Goal: Task Accomplishment & Management: Use online tool/utility

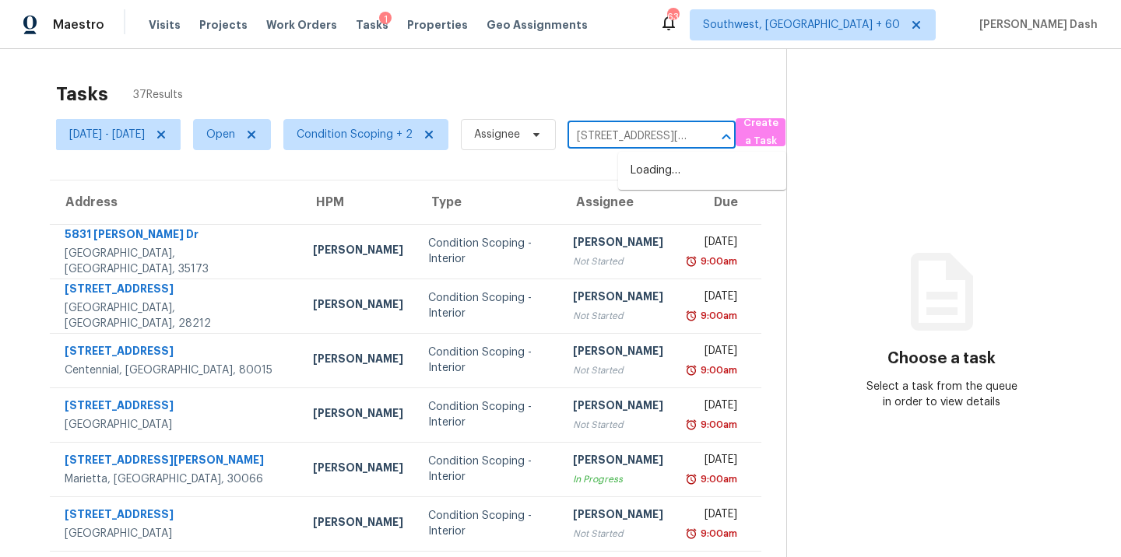
scroll to position [0, 97]
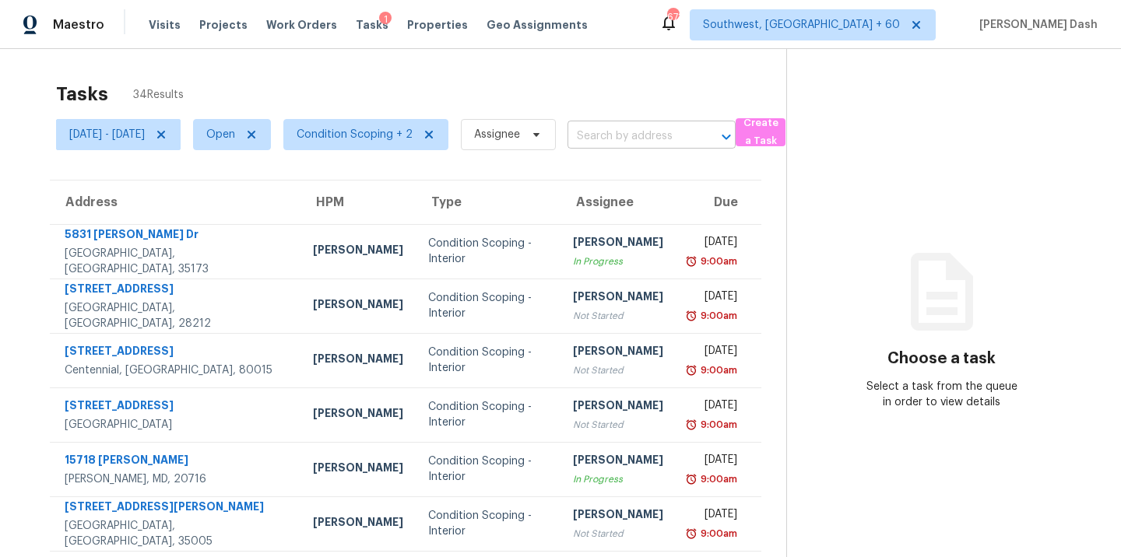
click at [628, 136] on input "text" at bounding box center [629, 137] width 125 height 24
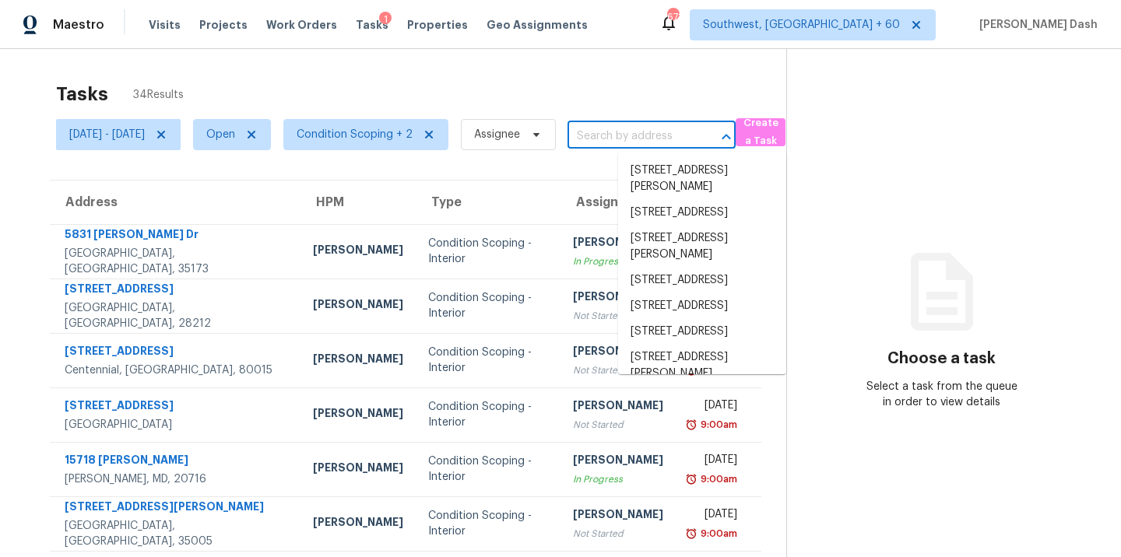
paste input "3102 Moss Side Ave Richmond, VA, 23222"
type input "3102 Moss Side Ave Richmond, VA, 23222"
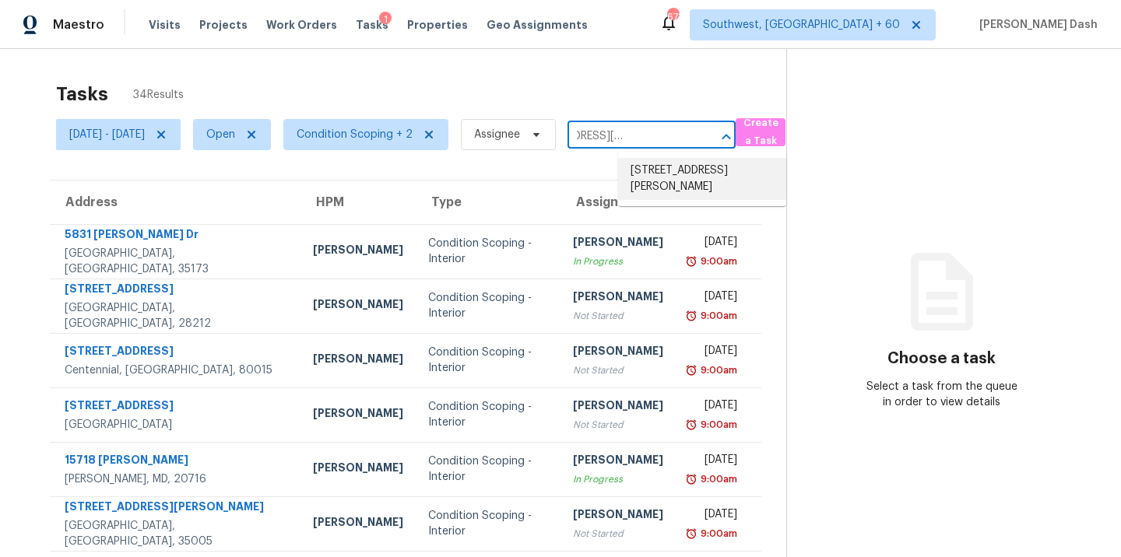
click at [660, 181] on li "3102 Moss Side Ave, Richmond, VA 23222" at bounding box center [702, 179] width 168 height 42
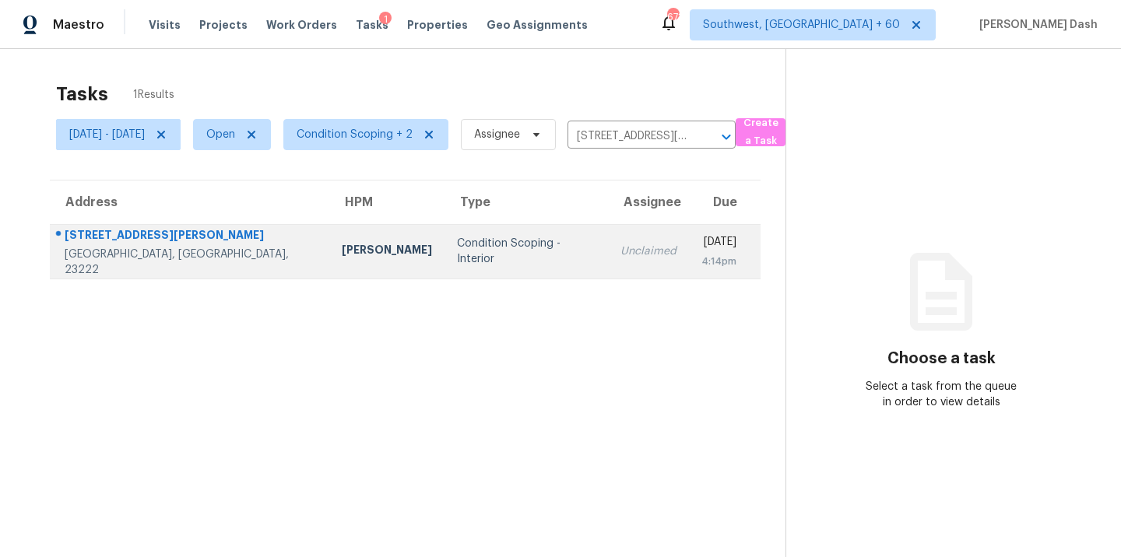
click at [464, 257] on div "Condition Scoping - Interior" at bounding box center [526, 251] width 139 height 31
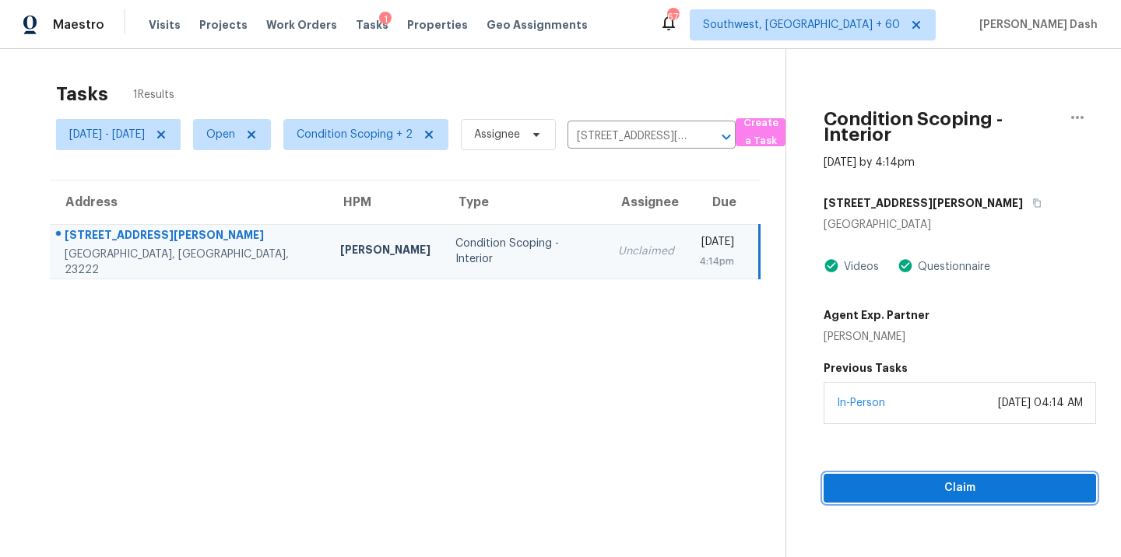
click at [963, 483] on span "Claim" at bounding box center [959, 488] width 247 height 19
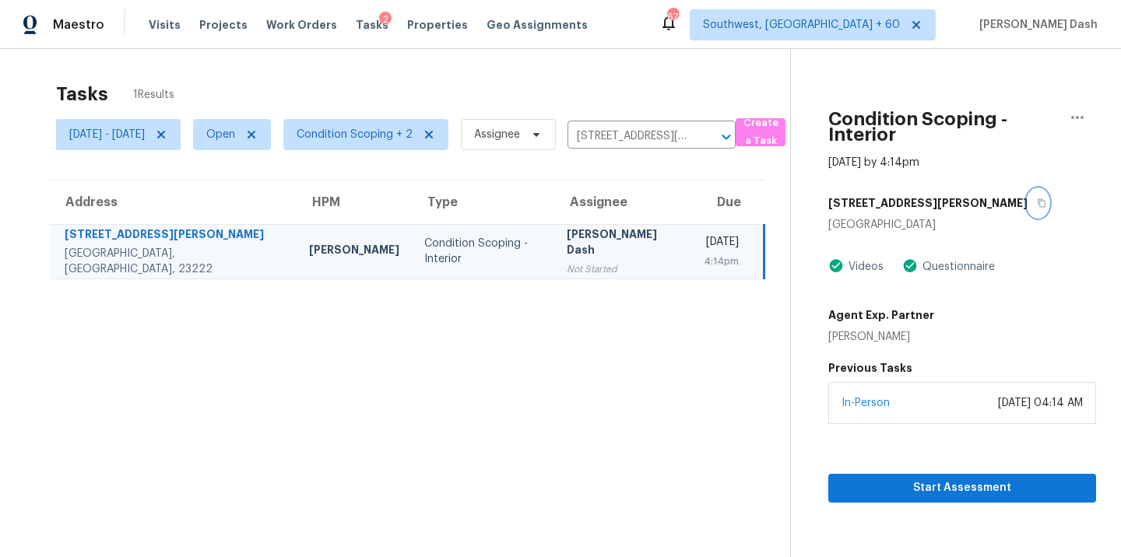
click at [1037, 203] on icon "button" at bounding box center [1041, 202] width 9 height 9
click at [671, 140] on input "3102 Moss Side Ave, Richmond, VA 23222" at bounding box center [629, 137] width 125 height 24
paste input "66 W 49th St Long Beach, CA, 90805"
type input "66 W 49th St Long Beach, CA, 90805"
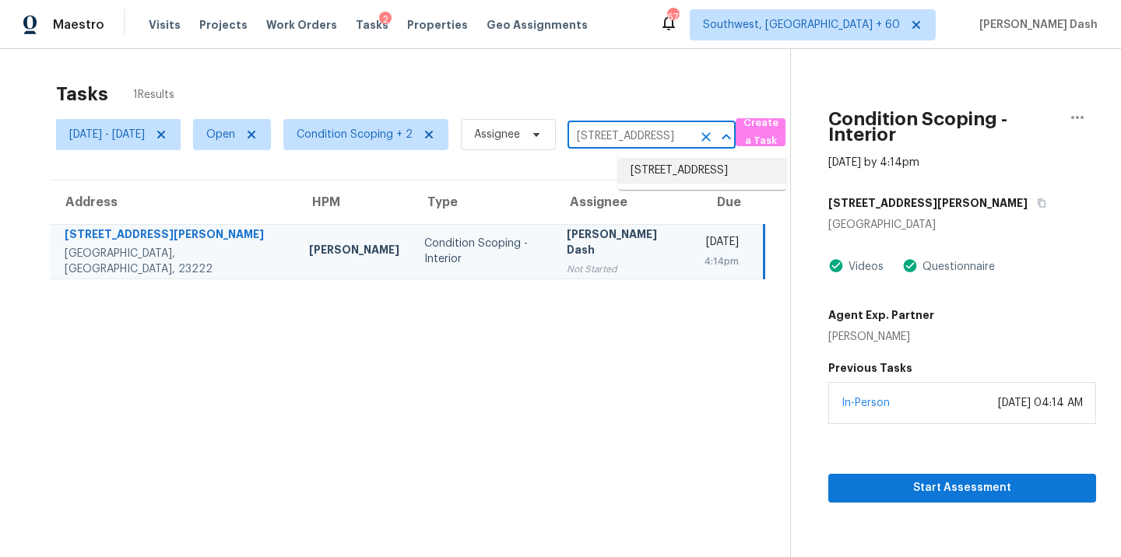
click at [667, 176] on li "66 W 49th St, Long Beach, CA 90805" at bounding box center [702, 171] width 168 height 26
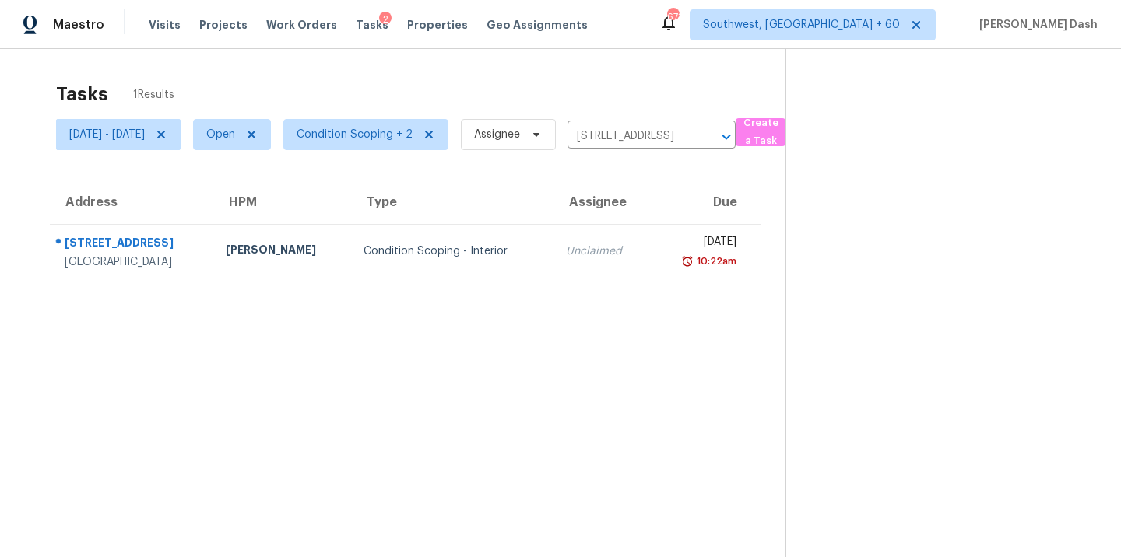
click at [479, 253] on div "Condition Scoping - Interior" at bounding box center [451, 252] width 177 height 16
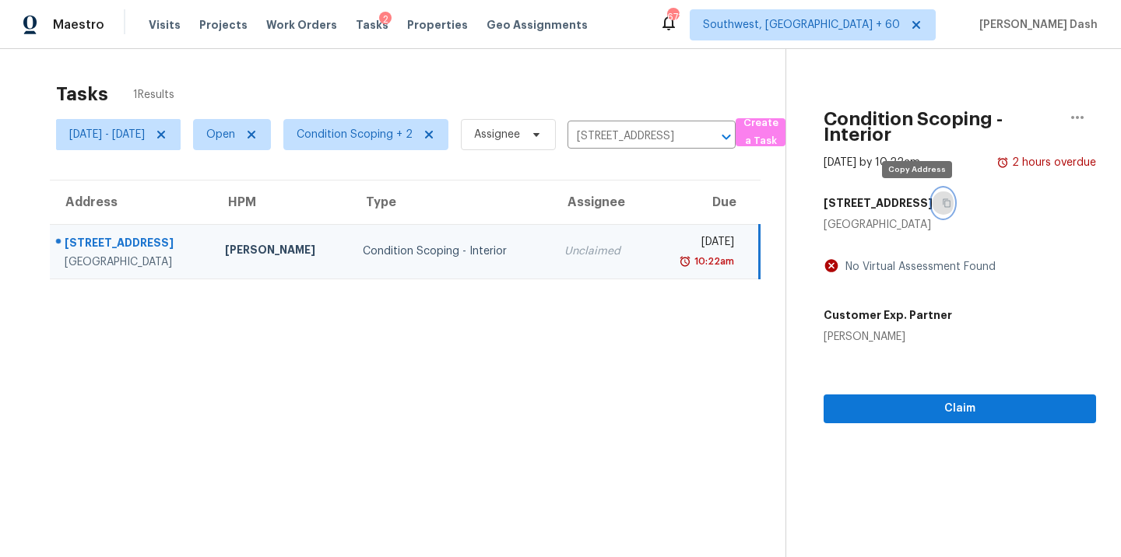
click at [942, 202] on icon "button" at bounding box center [946, 203] width 8 height 9
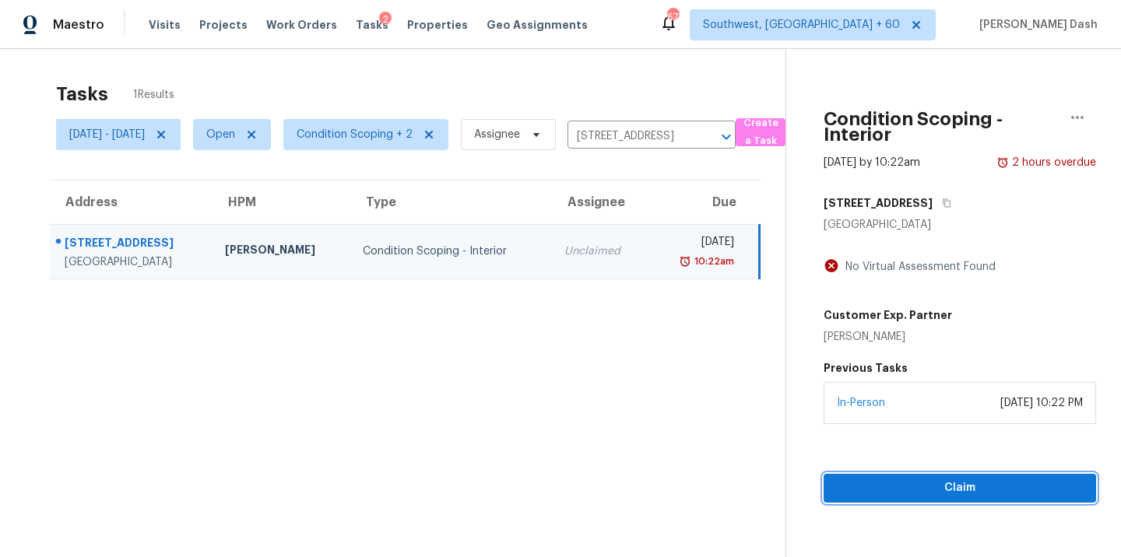
click at [934, 484] on span "Claim" at bounding box center [959, 488] width 247 height 19
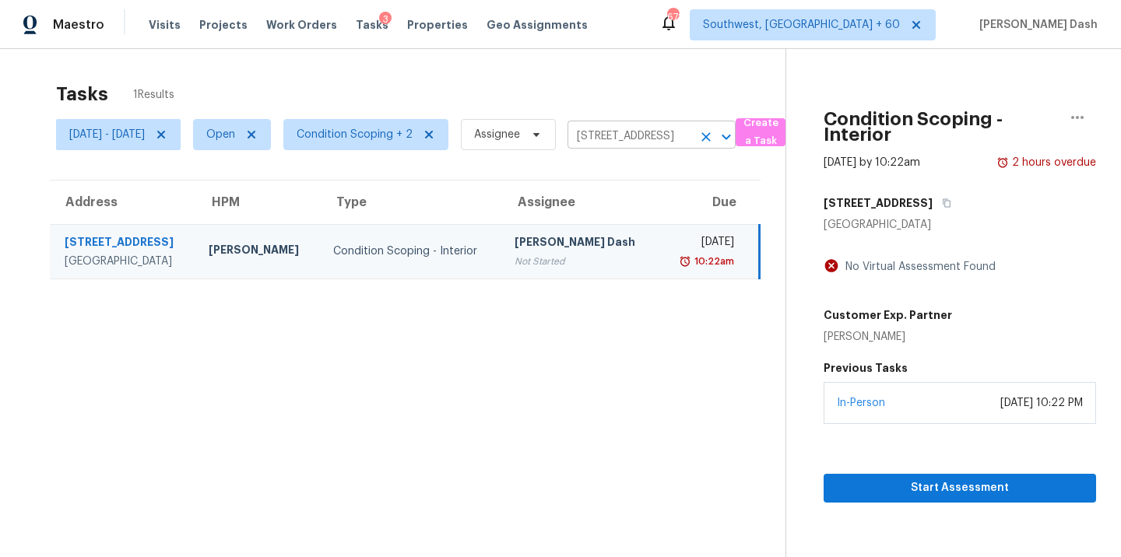
click at [669, 134] on input "66 W 49th St, Long Beach, CA 90805" at bounding box center [629, 137] width 125 height 24
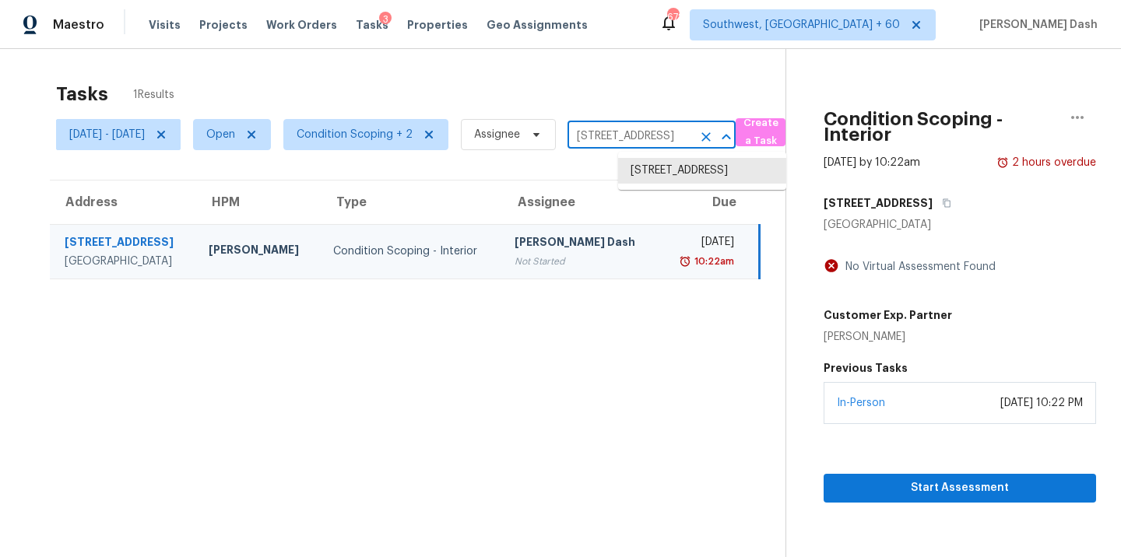
paste input "402 Sitlington Ln Austin, TX, 78738"
type input "402 Sitlington Ln Austin, TX, 78738"
click at [661, 176] on li "402 Sitlington Ln, Austin, TX 78738" at bounding box center [702, 171] width 168 height 26
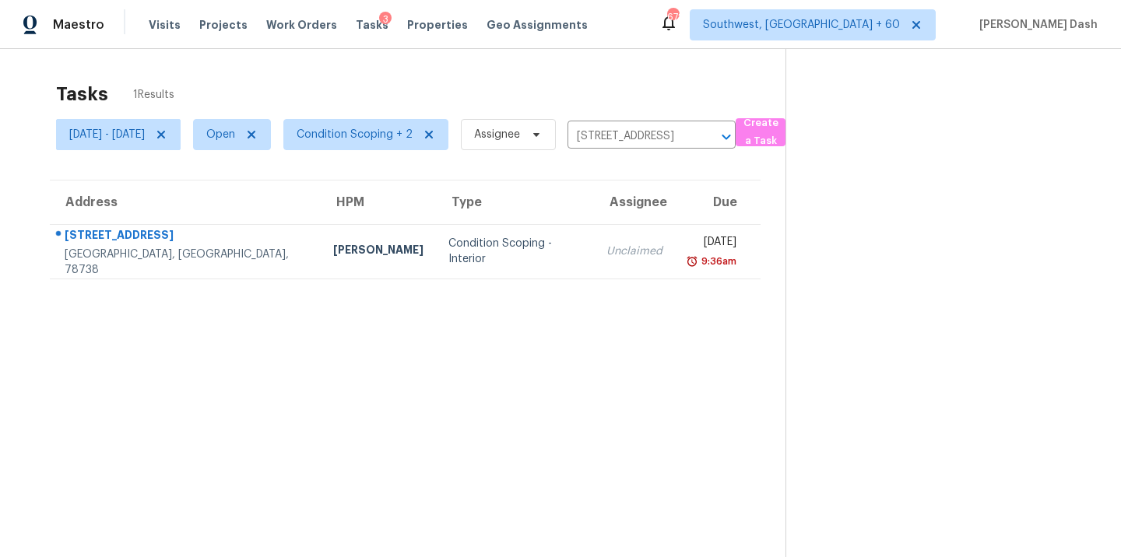
click at [511, 237] on td "Condition Scoping - Interior" at bounding box center [515, 251] width 158 height 54
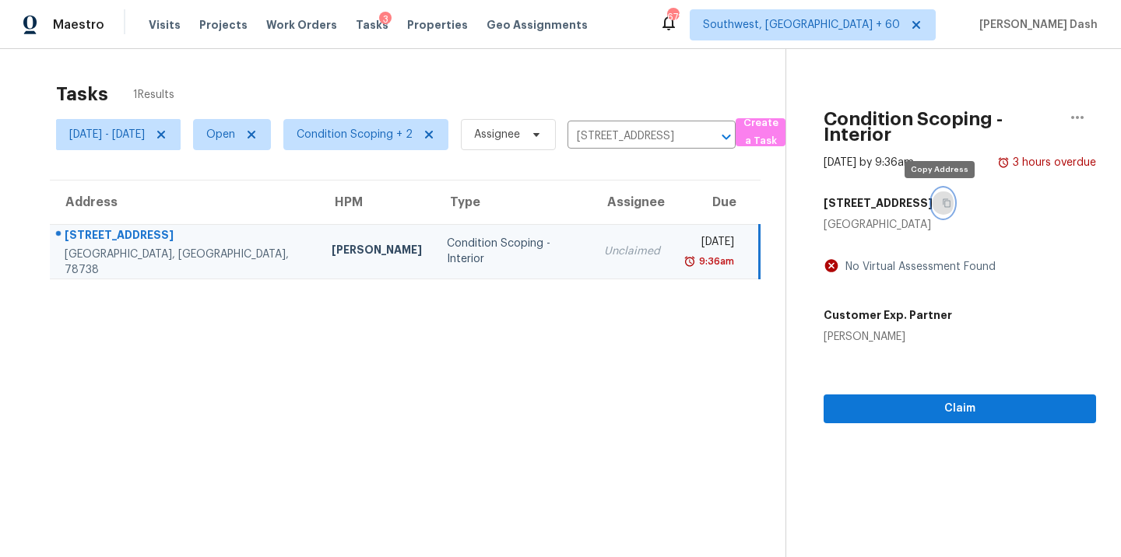
click at [942, 195] on button "button" at bounding box center [942, 203] width 21 height 28
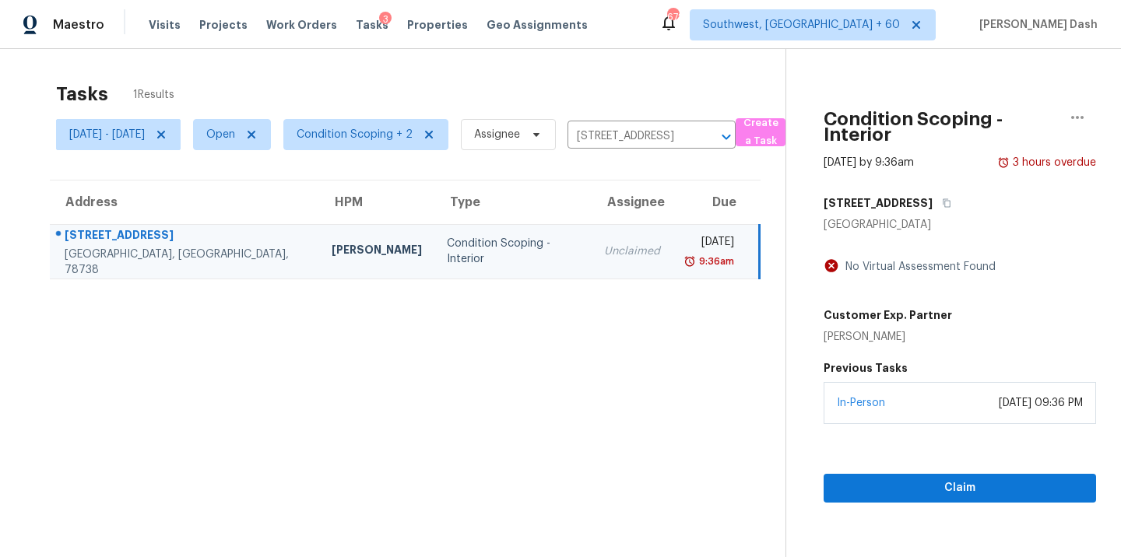
click at [938, 414] on div "In-Person September 15, 2025 at 09:36 PM" at bounding box center [959, 403] width 272 height 42
click at [941, 479] on span "Claim" at bounding box center [959, 488] width 247 height 19
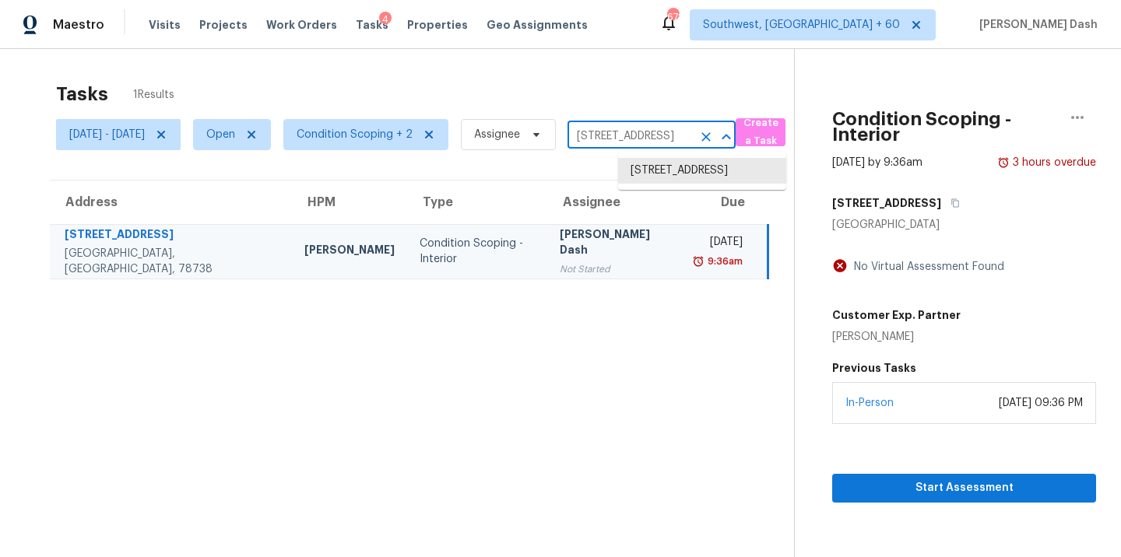
click at [632, 139] on input "402 Sitlington Ln, Austin, TX 78738" at bounding box center [629, 137] width 125 height 24
paste input "205 Peaceful Haven Way Hutto, TX, 78634"
type input "205 Peaceful Haven Way Hutto, TX, 78634"
click at [656, 168] on li "205 Peaceful Haven Way, Hutto, TX 78634" at bounding box center [702, 179] width 168 height 42
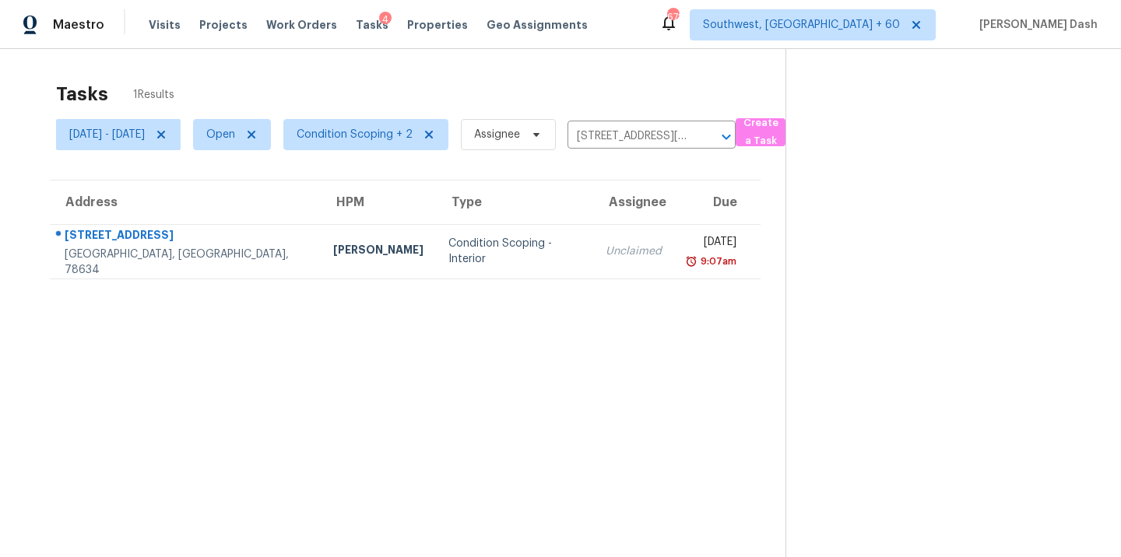
click at [520, 254] on div "Condition Scoping - Interior" at bounding box center [514, 251] width 132 height 31
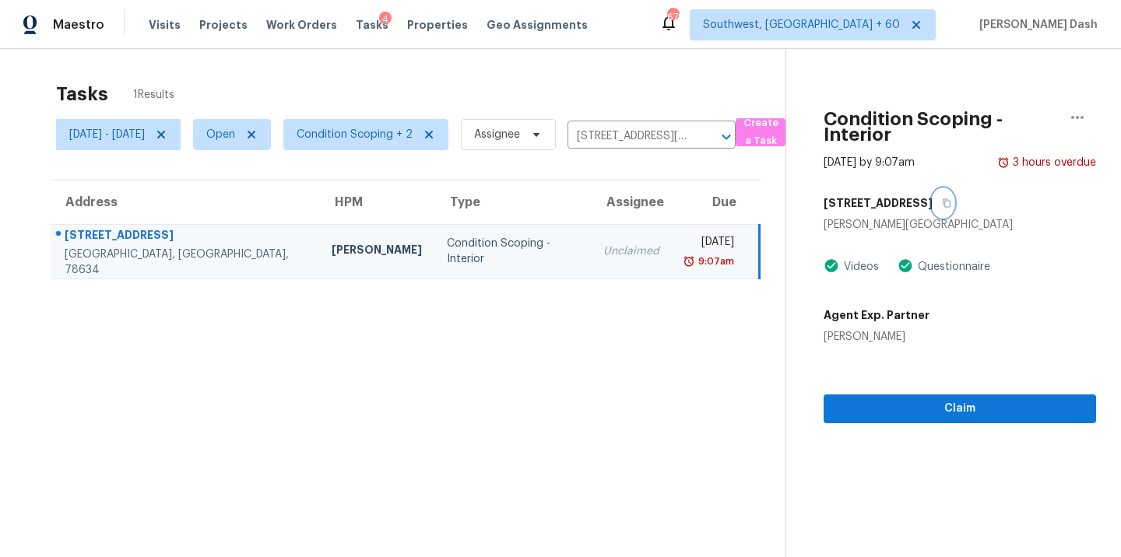
click at [953, 195] on button "button" at bounding box center [942, 203] width 21 height 28
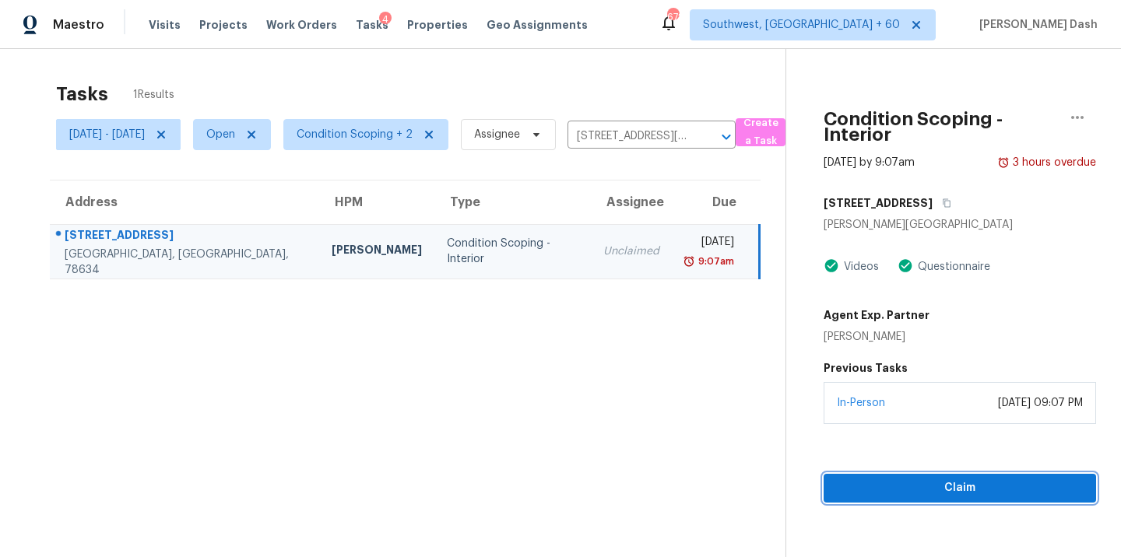
click at [914, 490] on span "Claim" at bounding box center [959, 488] width 247 height 19
click at [692, 130] on input "205 Peaceful Haven Way, Hutto, TX 78634" at bounding box center [629, 137] width 125 height 24
paste input "40 E Haven Dr Birmingham, AL, 35215"
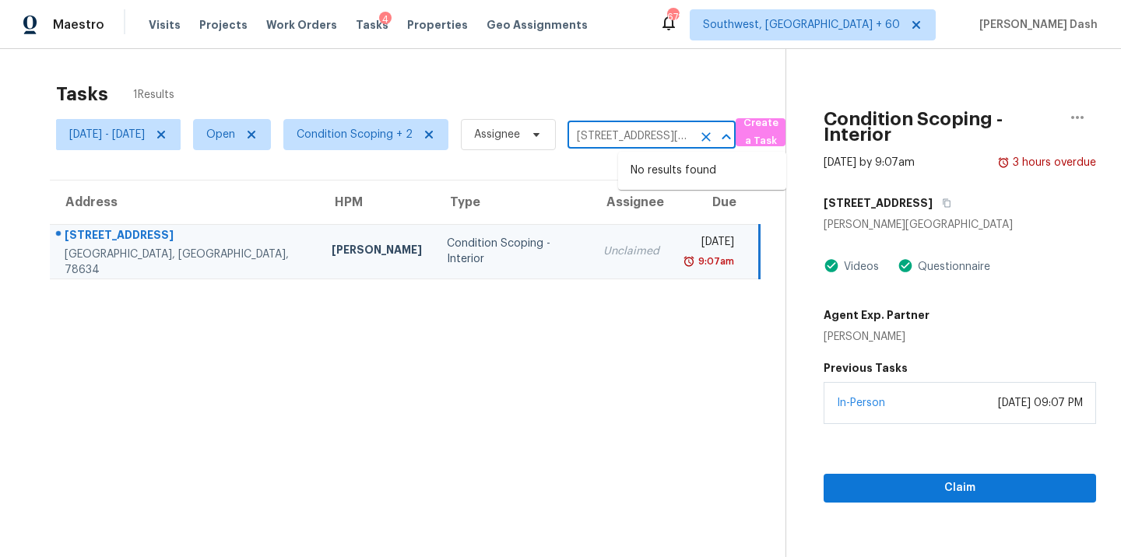
click at [447, 261] on td "Condition Scoping - Interior" at bounding box center [512, 251] width 156 height 54
click at [671, 139] on input "205 Peaceful Haven Way, Hutto, TX 78634" at bounding box center [629, 137] width 125 height 24
paste input "40 E Haven Dr Birmingham, AL, 35215"
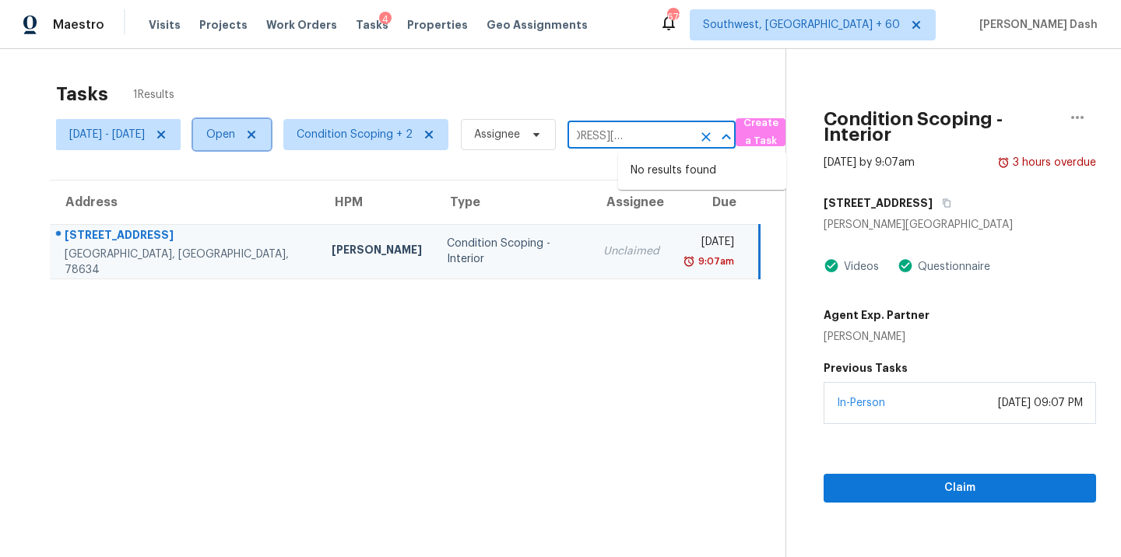
type input "205 Peaceful Haven Way, Hutto, TX 78634"
click at [235, 134] on span "Open" at bounding box center [220, 135] width 29 height 16
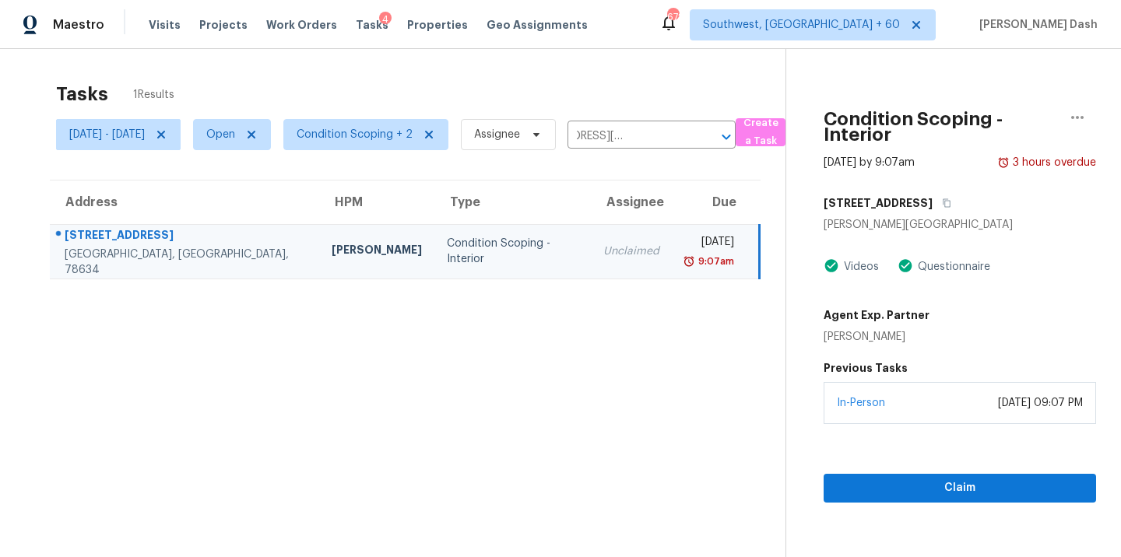
scroll to position [0, 0]
click at [299, 208] on label "Closed" at bounding box center [284, 201] width 56 height 16
click at [266, 203] on input "Closed" at bounding box center [261, 198] width 10 height 10
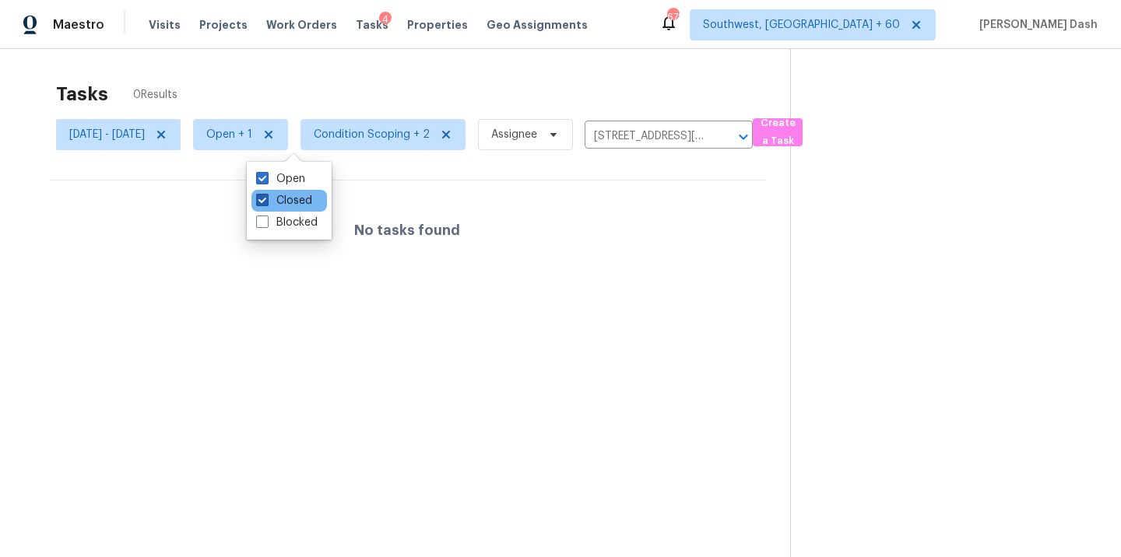
click at [278, 198] on label "Closed" at bounding box center [284, 201] width 56 height 16
click at [266, 198] on input "Closed" at bounding box center [261, 198] width 10 height 10
checkbox input "false"
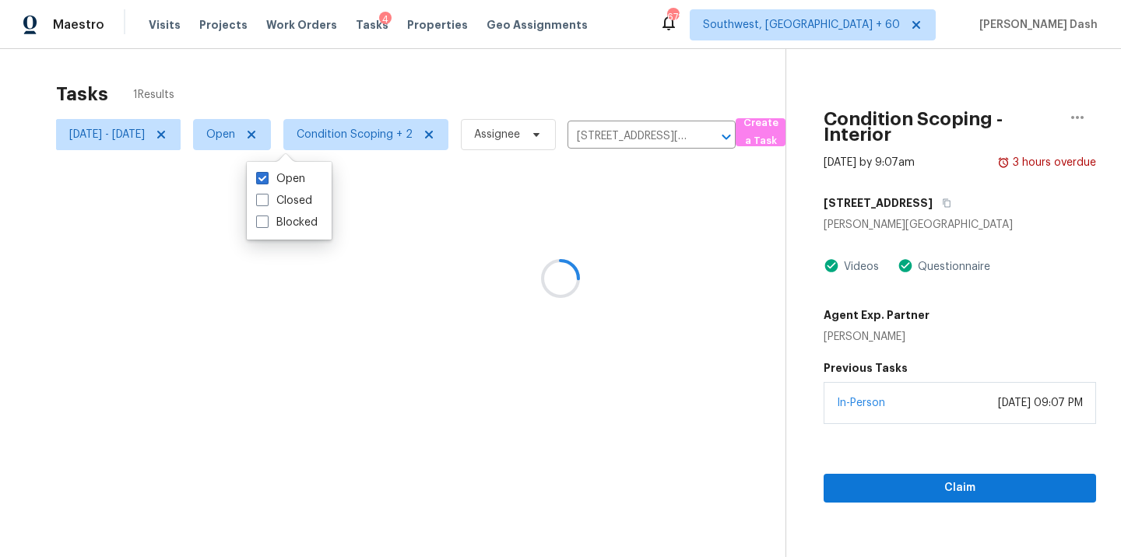
click at [443, 64] on div at bounding box center [560, 278] width 1121 height 557
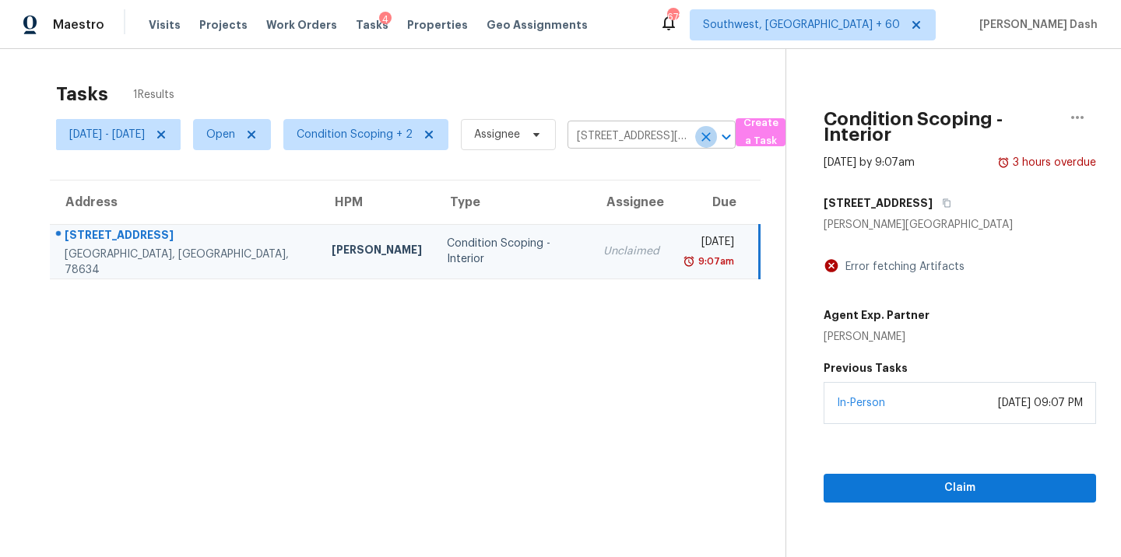
click at [714, 142] on icon "Clear" at bounding box center [706, 137] width 16 height 16
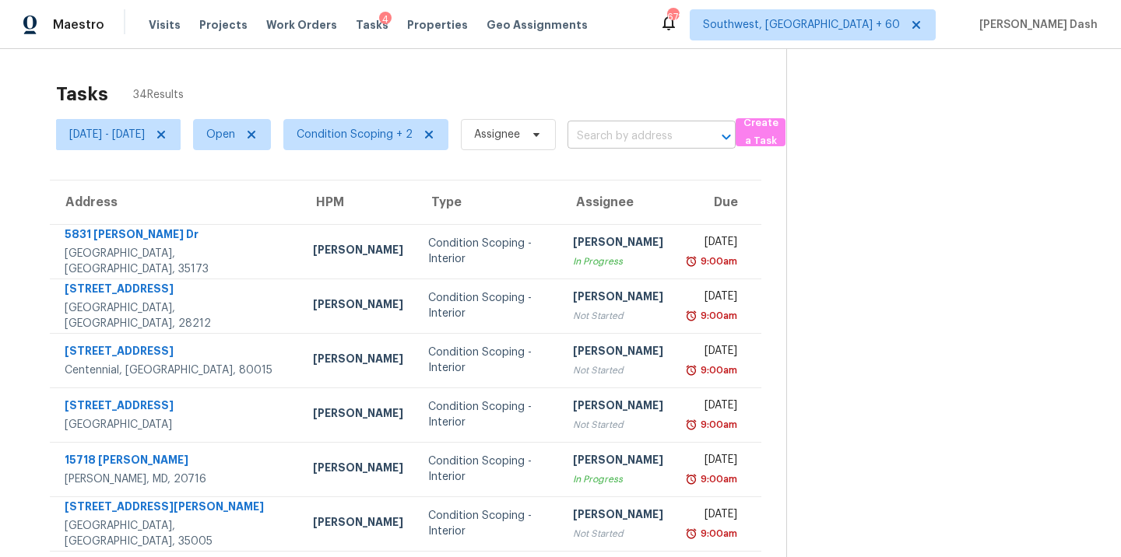
click at [665, 136] on input "text" at bounding box center [629, 137] width 125 height 24
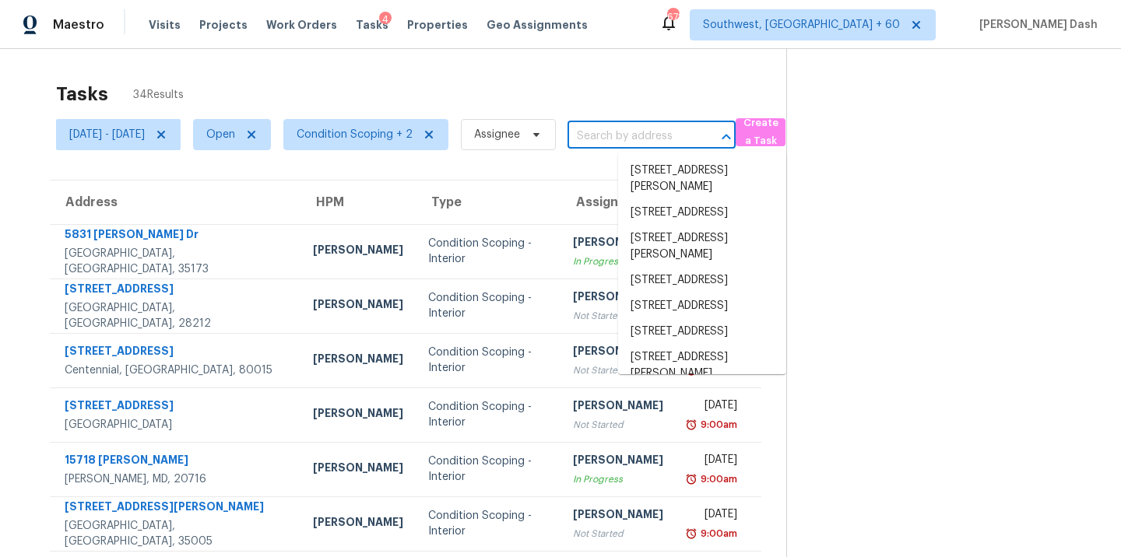
paste input "240 E Haven Dr Birmingham, AL, 35215"
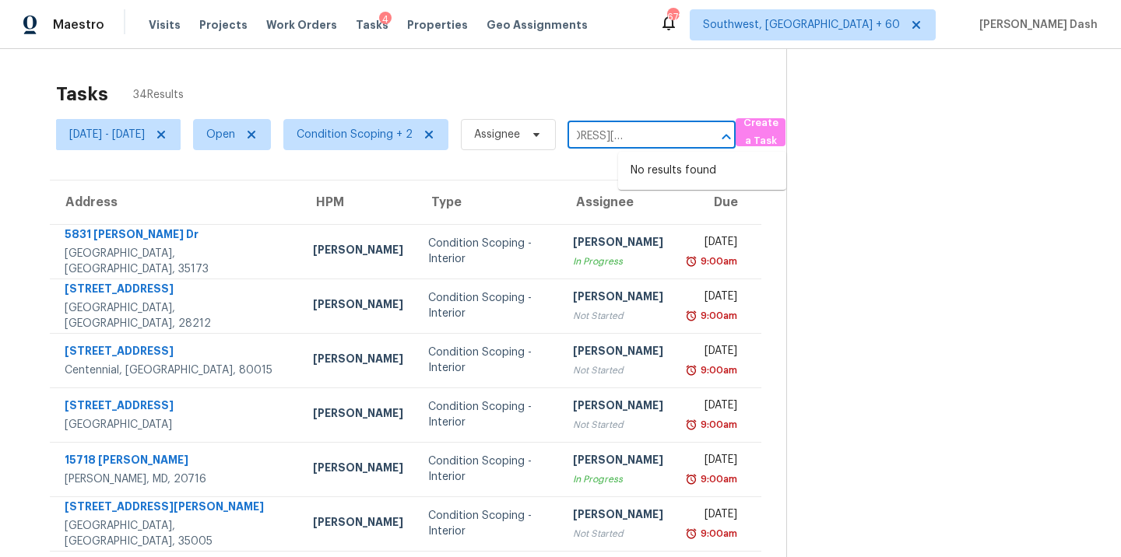
type input "240 E Haven Dr Birmingham, AL, 35215"
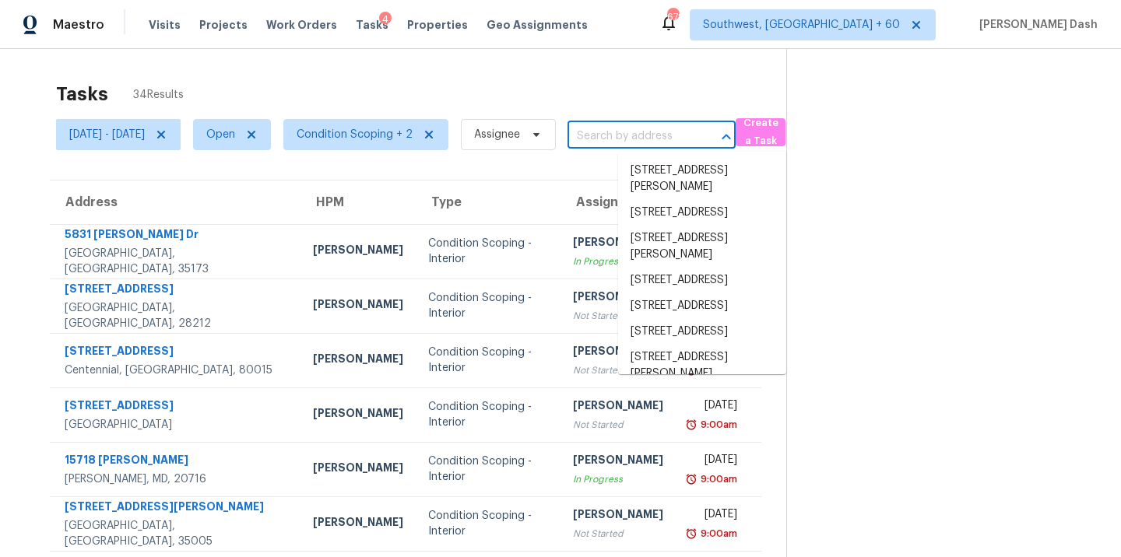
scroll to position [0, 0]
click at [167, 129] on span at bounding box center [158, 134] width 17 height 12
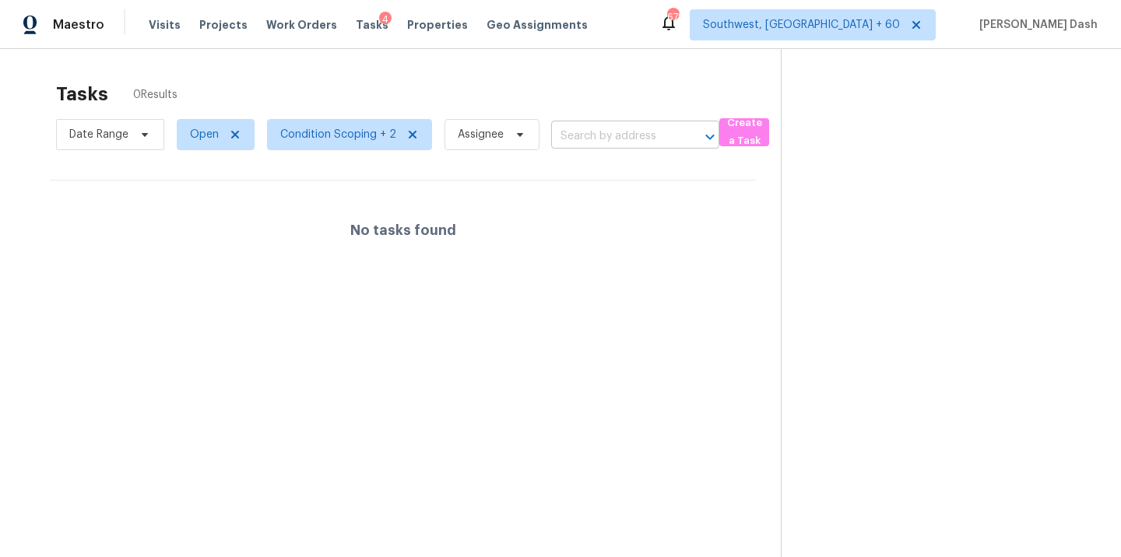
click at [574, 141] on input "text" at bounding box center [613, 137] width 125 height 24
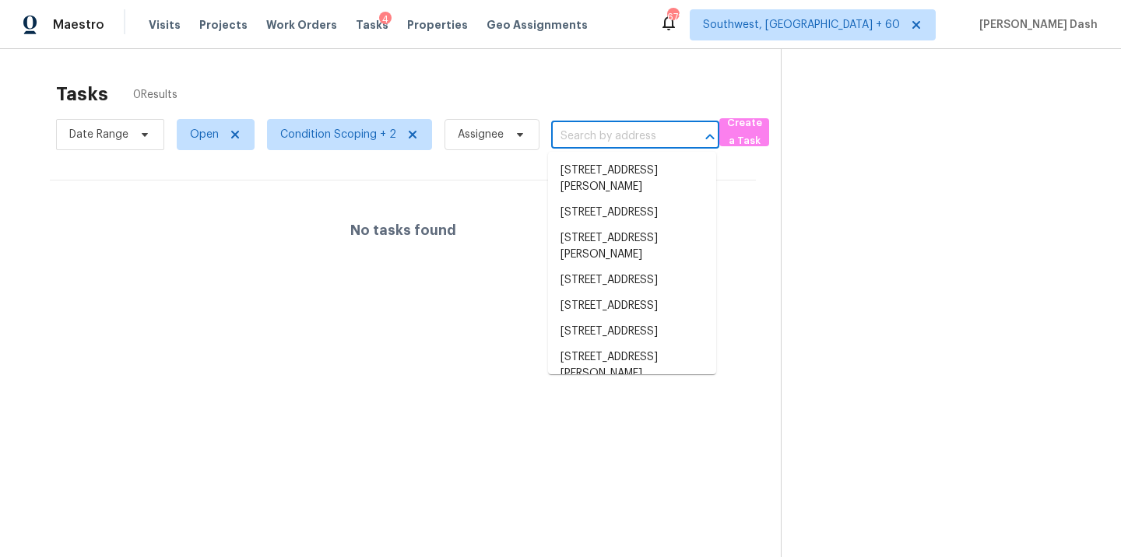
paste input "240 E Haven Dr Birmingham, AL, 35215"
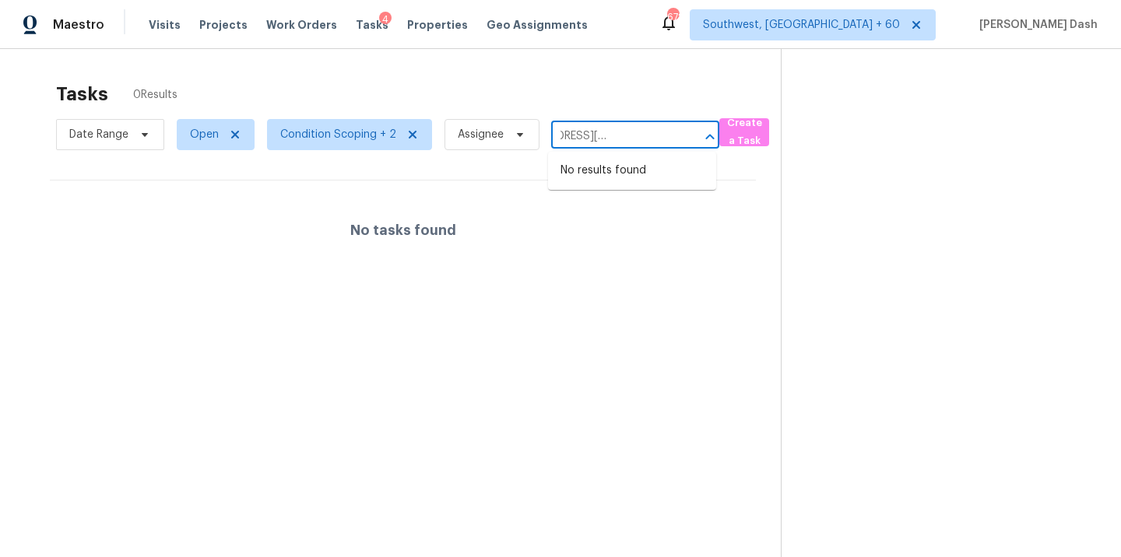
type input "240 E Haven Dr Birmingham, AL, 35215"
click at [369, 138] on span "Condition Scoping + 2" at bounding box center [338, 135] width 116 height 16
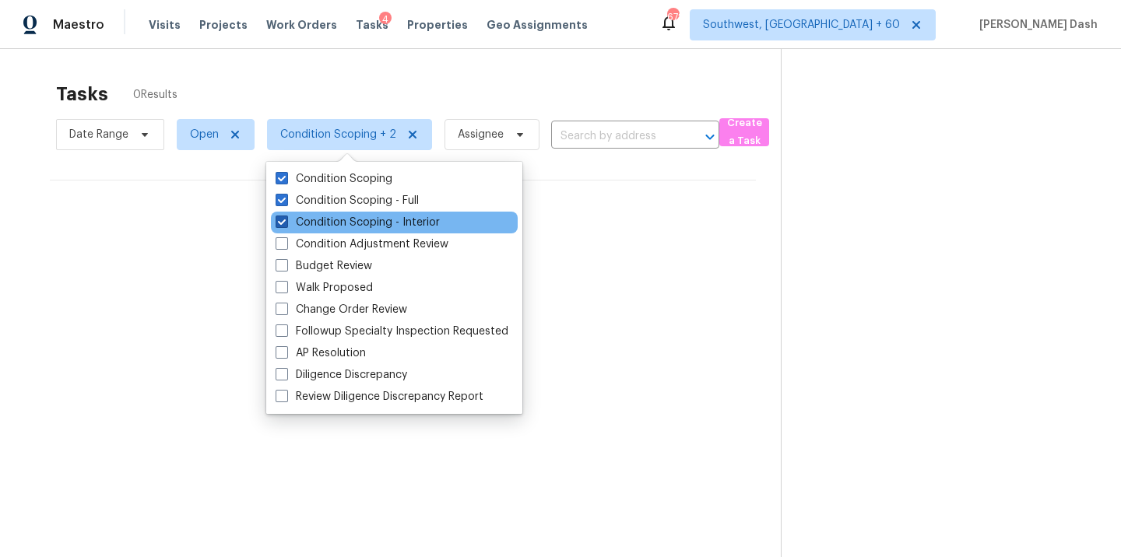
click at [366, 226] on label "Condition Scoping - Interior" at bounding box center [358, 223] width 164 height 16
click at [286, 225] on input "Condition Scoping - Interior" at bounding box center [281, 220] width 10 height 10
checkbox input "false"
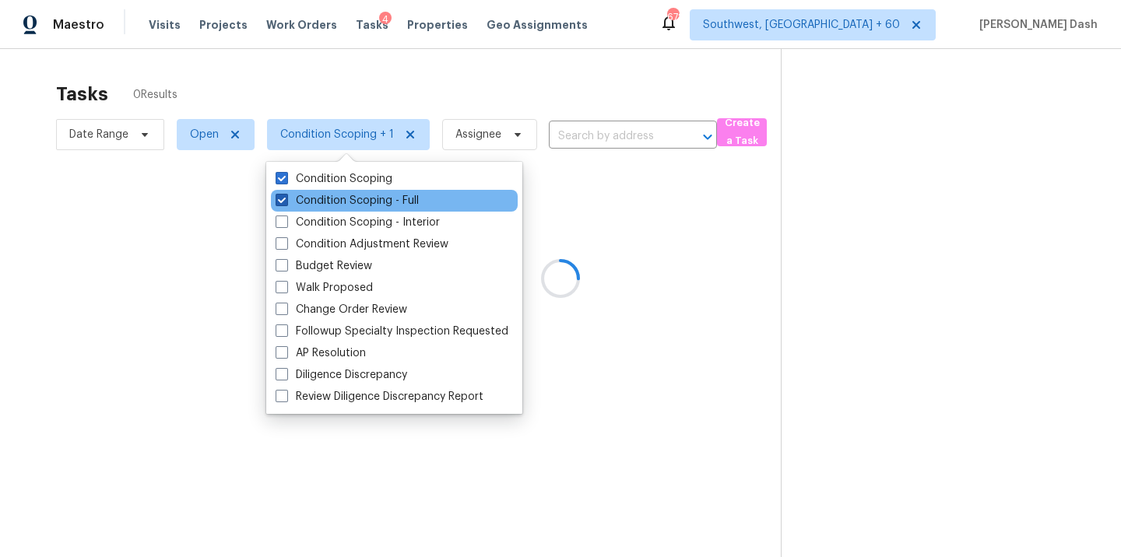
click at [374, 195] on label "Condition Scoping - Full" at bounding box center [347, 201] width 143 height 16
click at [286, 195] on input "Condition Scoping - Full" at bounding box center [281, 198] width 10 height 10
click at [368, 199] on label "Condition Scoping - Full" at bounding box center [347, 201] width 143 height 16
click at [286, 199] on input "Condition Scoping - Full" at bounding box center [281, 198] width 10 height 10
checkbox input "true"
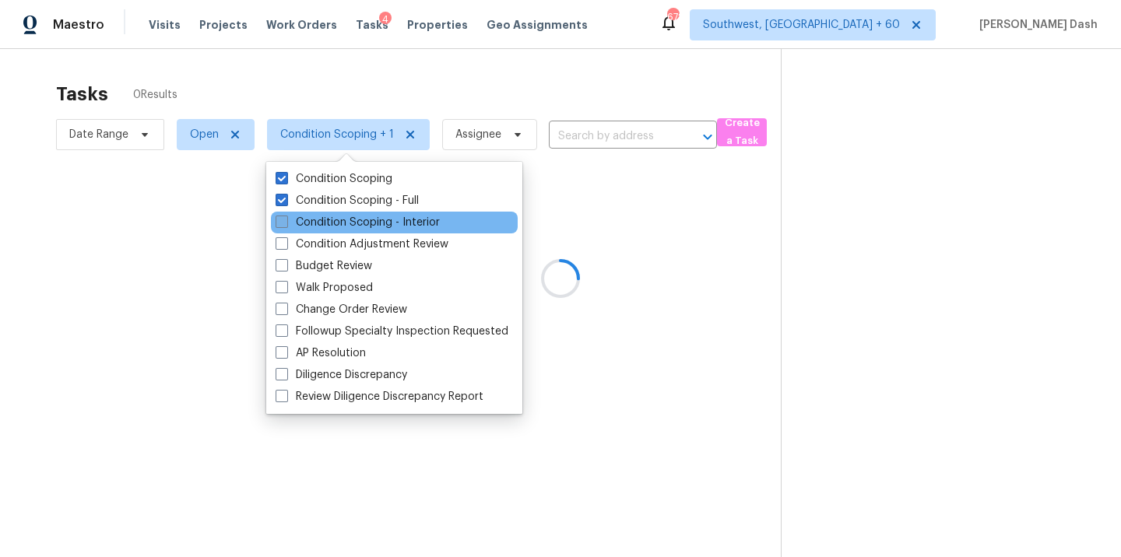
click at [377, 225] on label "Condition Scoping - Interior" at bounding box center [358, 223] width 164 height 16
click at [286, 225] on input "Condition Scoping - Interior" at bounding box center [281, 220] width 10 height 10
checkbox input "true"
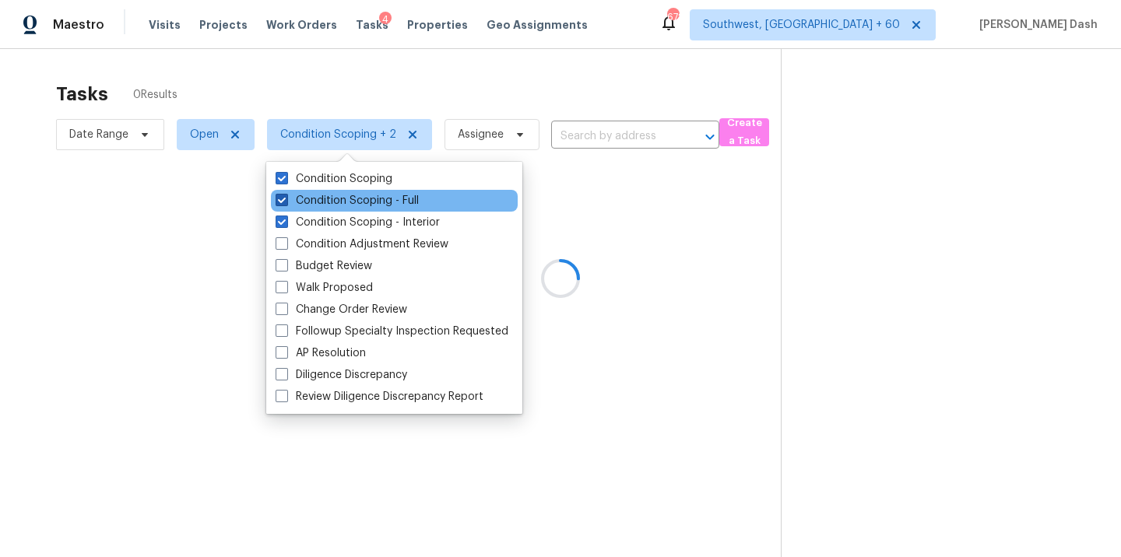
click at [377, 202] on label "Condition Scoping - Full" at bounding box center [347, 201] width 143 height 16
click at [286, 202] on input "Condition Scoping - Full" at bounding box center [281, 198] width 10 height 10
checkbox input "false"
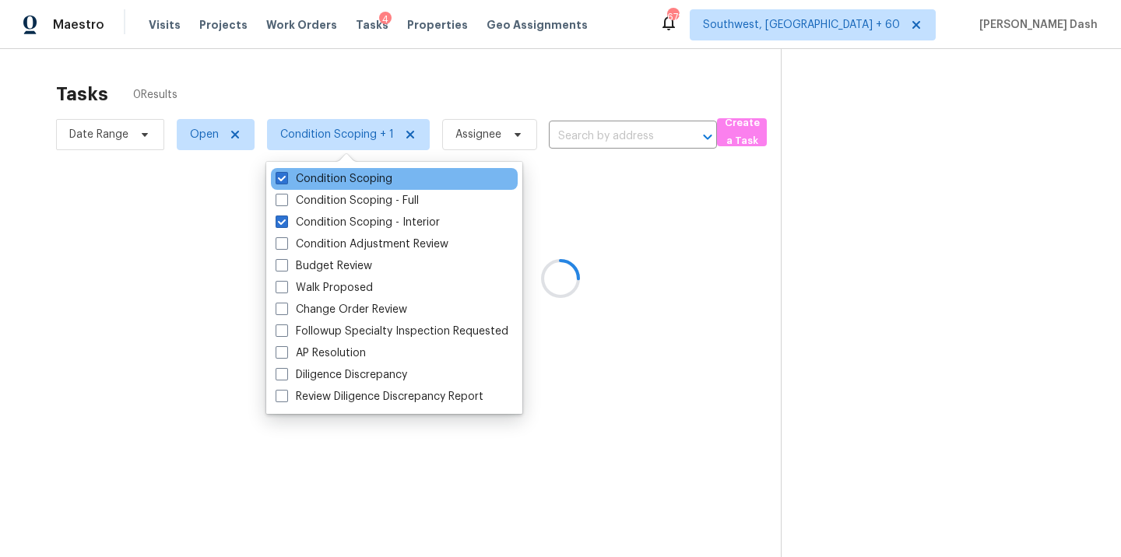
click at [377, 188] on div "Condition Scoping" at bounding box center [394, 179] width 247 height 22
click at [337, 183] on label "Condition Scoping" at bounding box center [334, 179] width 117 height 16
click at [286, 181] on input "Condition Scoping" at bounding box center [281, 176] width 10 height 10
checkbox input "false"
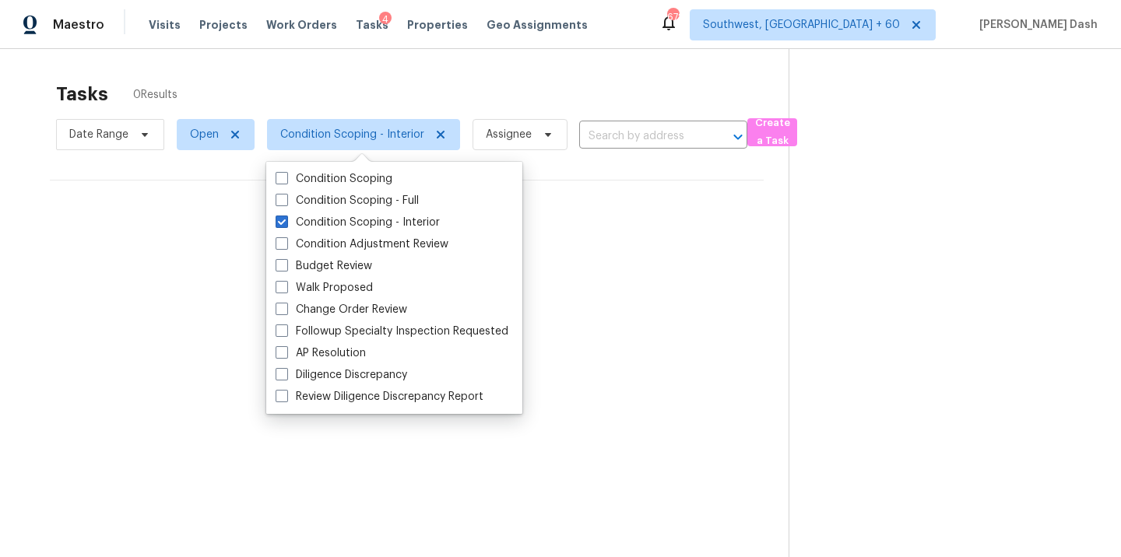
click at [378, 89] on div "Tasks 0 Results" at bounding box center [422, 94] width 732 height 40
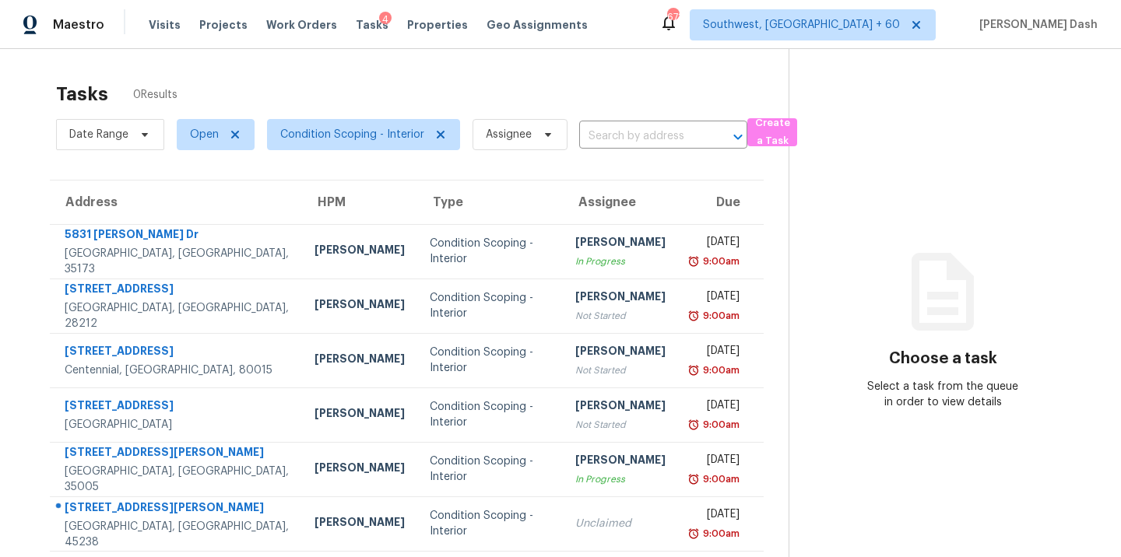
click at [607, 135] on input "text" at bounding box center [641, 137] width 125 height 24
paste input "240 E Haven Dr Birmingham, AL, 35215"
type input "240 E Haven Dr Birmingham, AL, 35215"
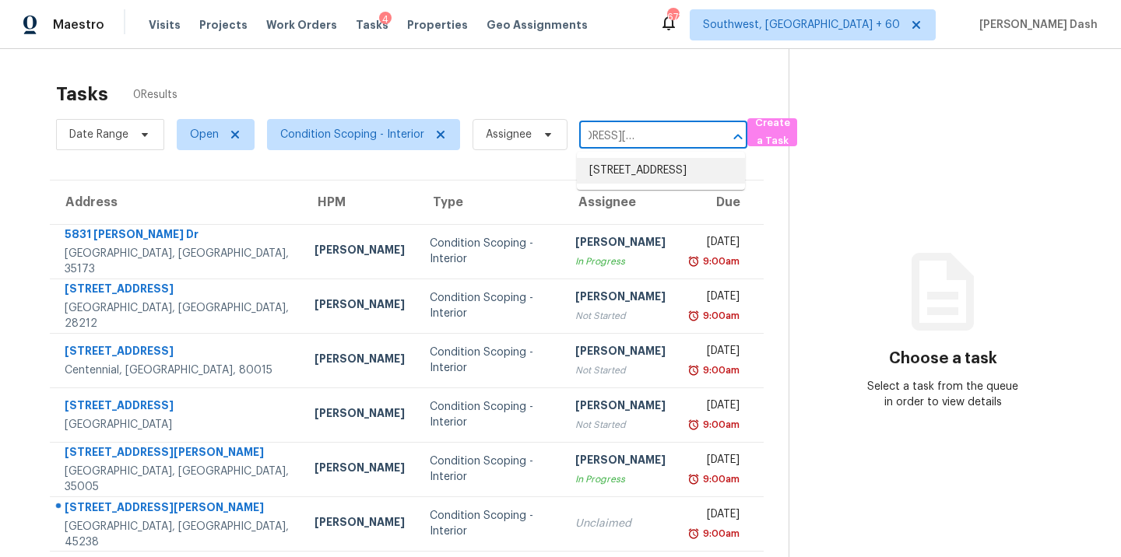
click at [609, 165] on li "240 E Haven Dr, Birmingham, AL 35215" at bounding box center [661, 171] width 168 height 26
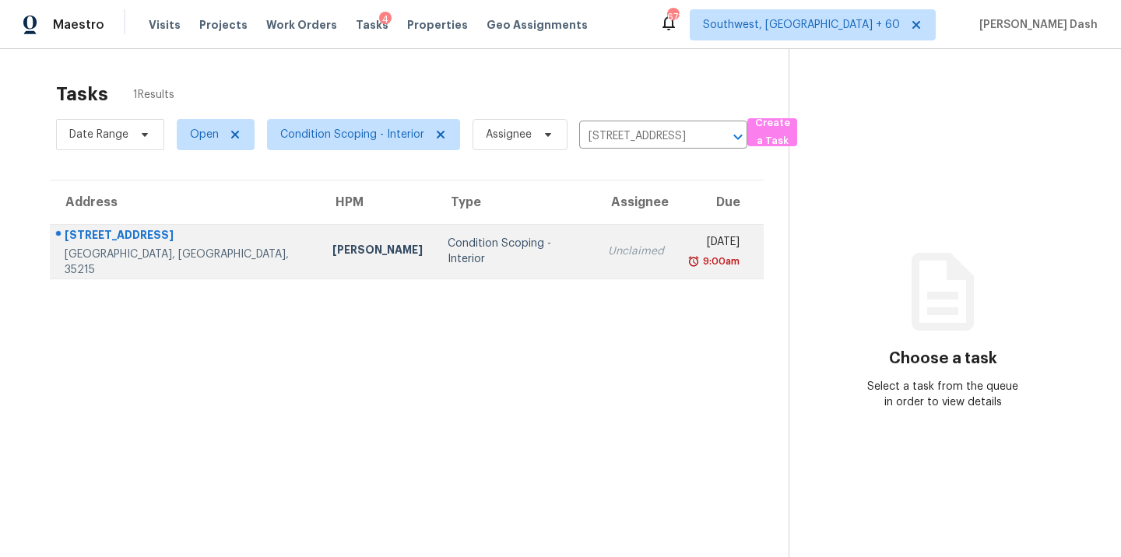
click at [435, 260] on td "Condition Scoping - Interior" at bounding box center [515, 251] width 160 height 54
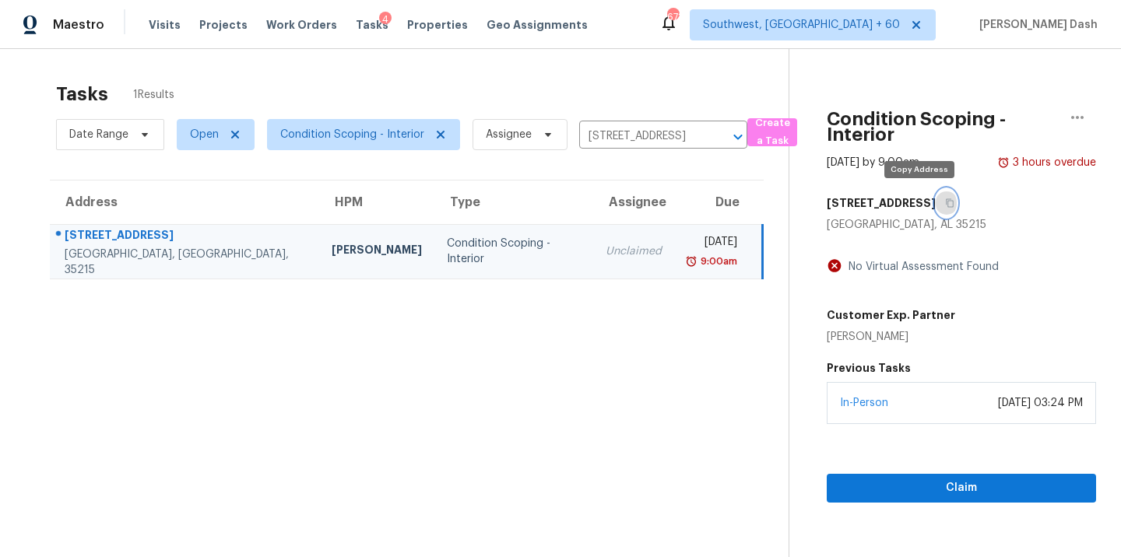
click at [935, 198] on button "button" at bounding box center [945, 203] width 21 height 28
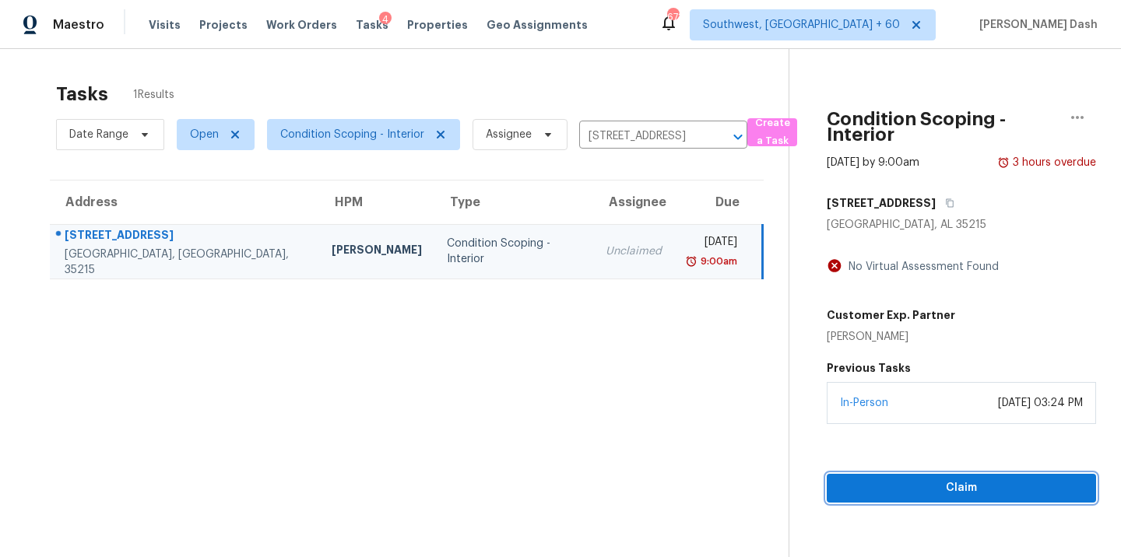
click at [923, 479] on span "Claim" at bounding box center [961, 488] width 244 height 19
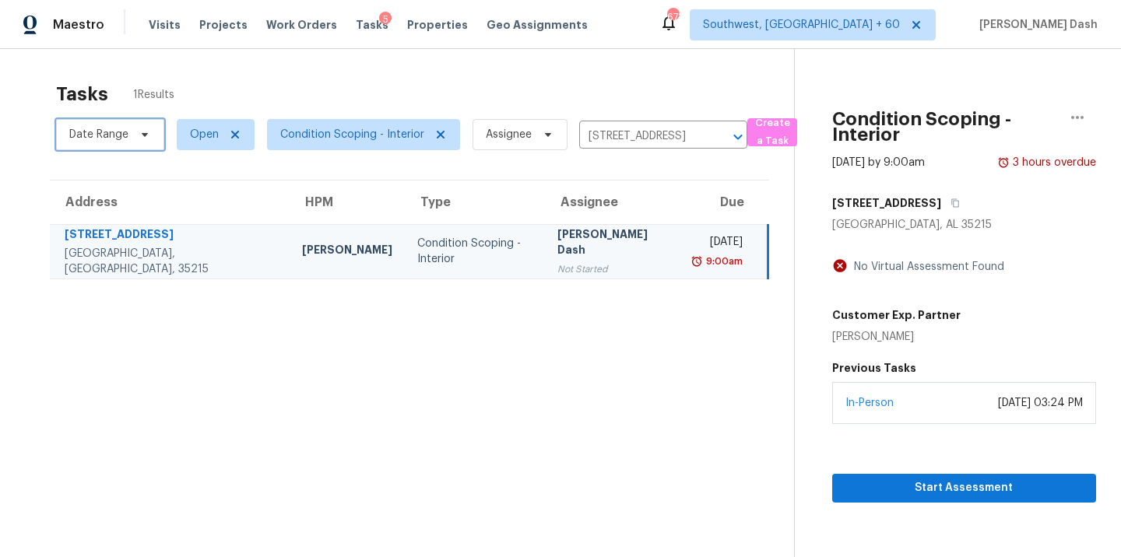
click at [125, 130] on span "Date Range" at bounding box center [98, 135] width 59 height 16
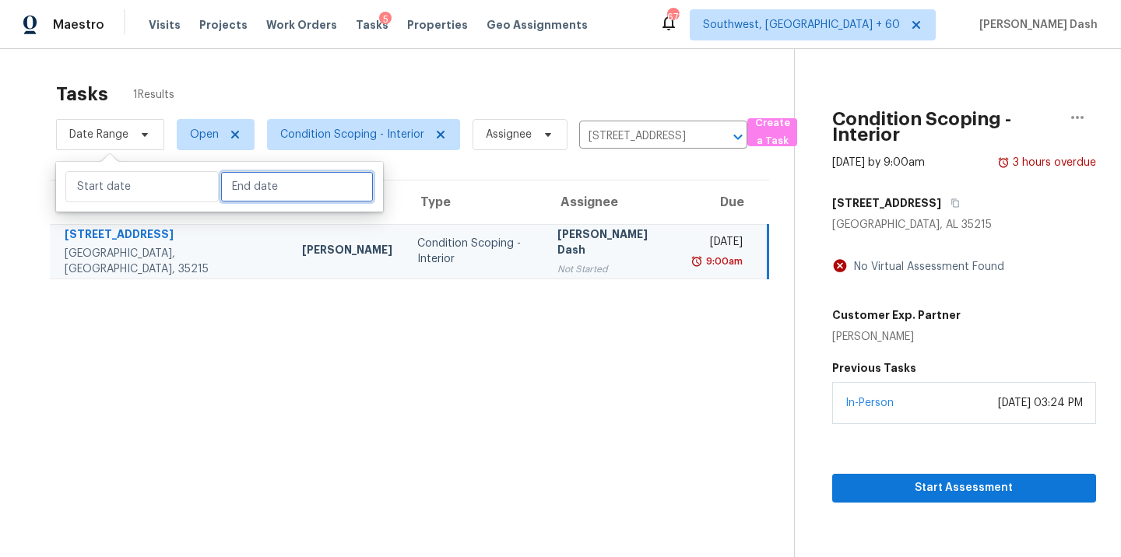
click at [249, 186] on input "text" at bounding box center [296, 186] width 153 height 31
select select "8"
select select "2025"
select select "9"
select select "2025"
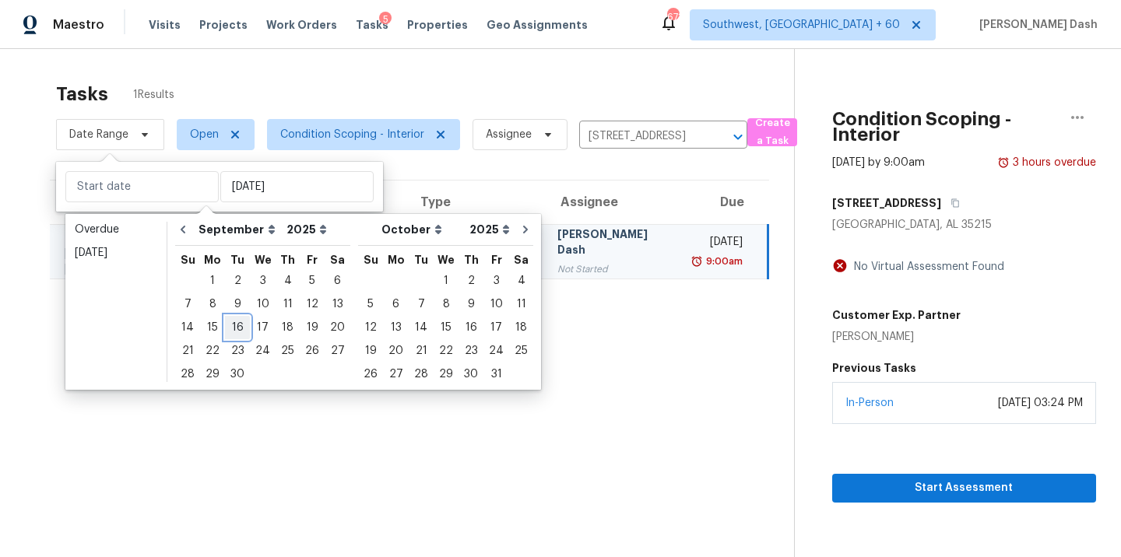
click at [240, 332] on div "16" at bounding box center [237, 328] width 25 height 22
type input "Tue, Sep 16"
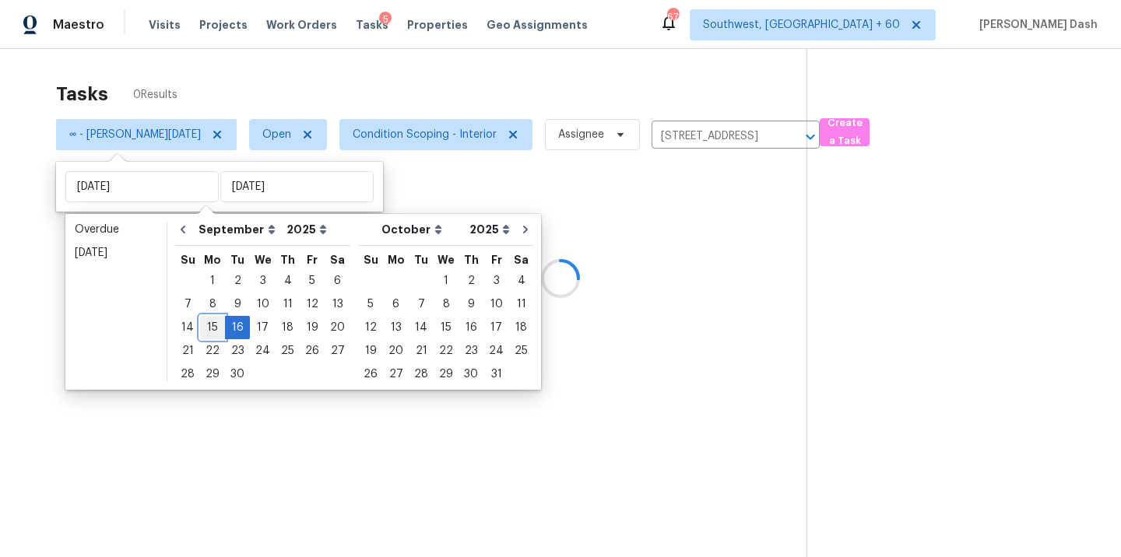
click at [205, 332] on div "15" at bounding box center [212, 328] width 25 height 22
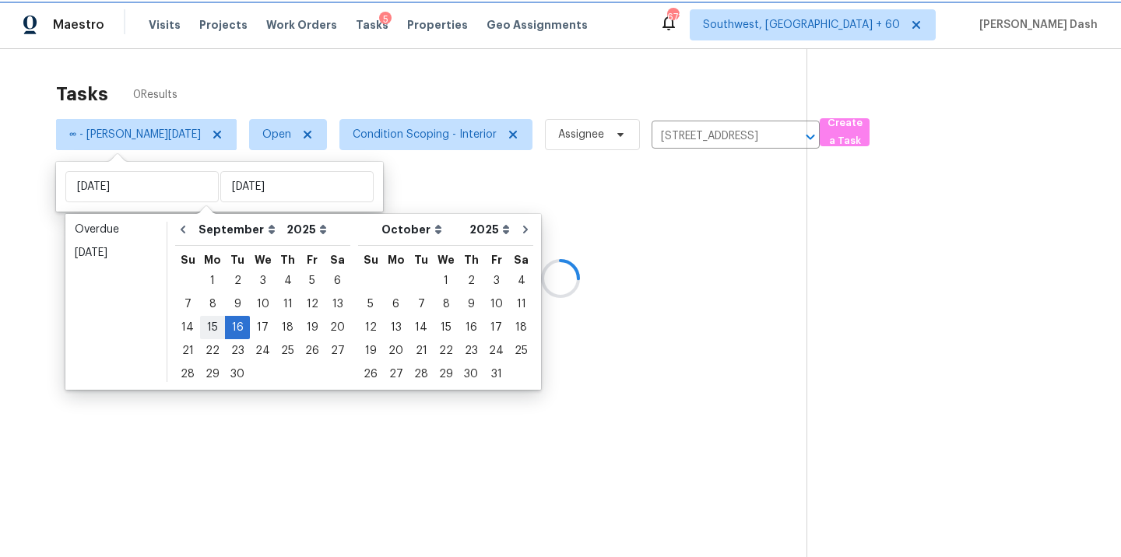
type input "Mon, Sep 15"
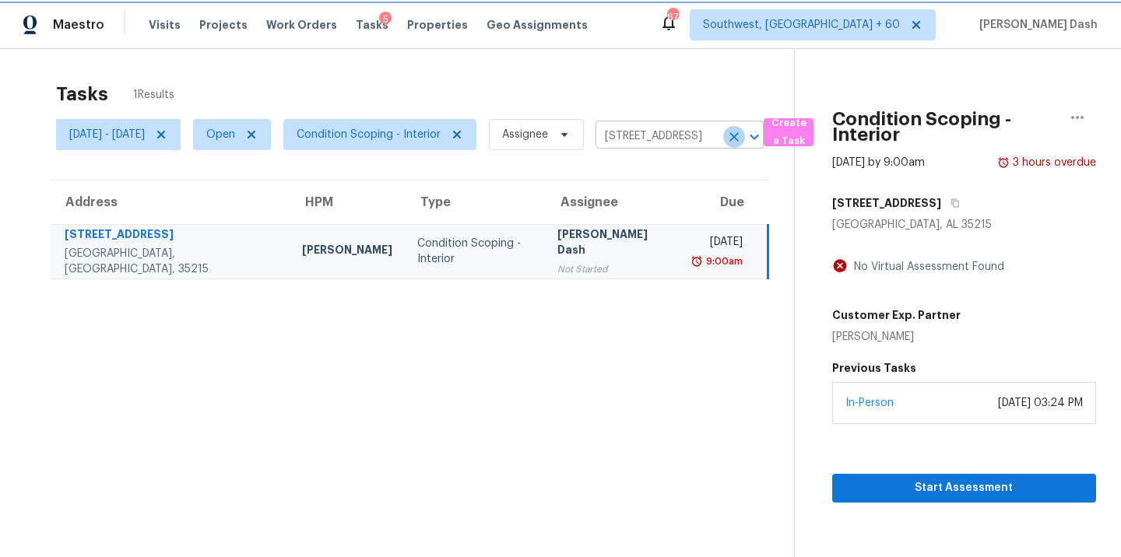
click at [742, 141] on icon "Clear" at bounding box center [734, 137] width 16 height 16
